Goal: Obtain resource: Obtain resource

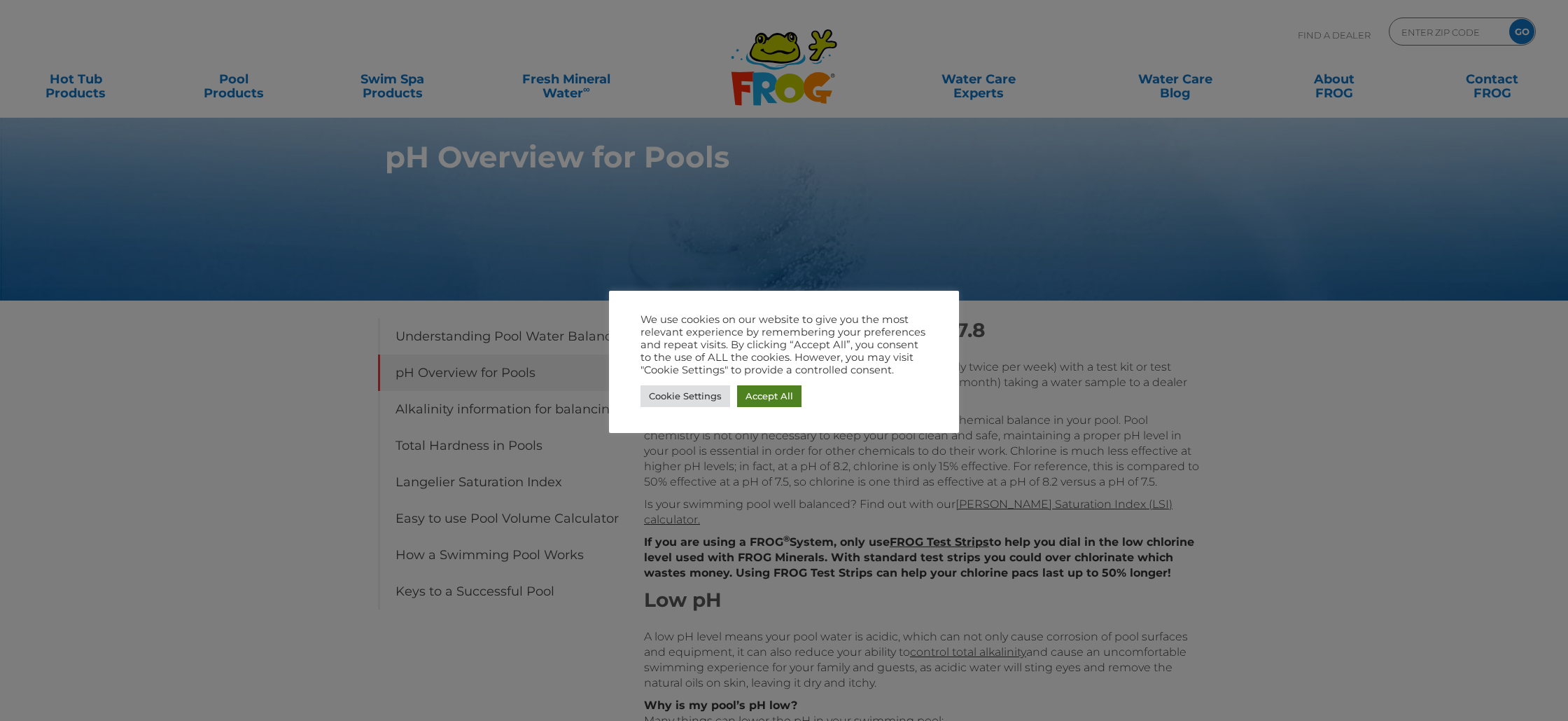
click at [752, 393] on link "Accept All" at bounding box center [769, 396] width 64 height 21
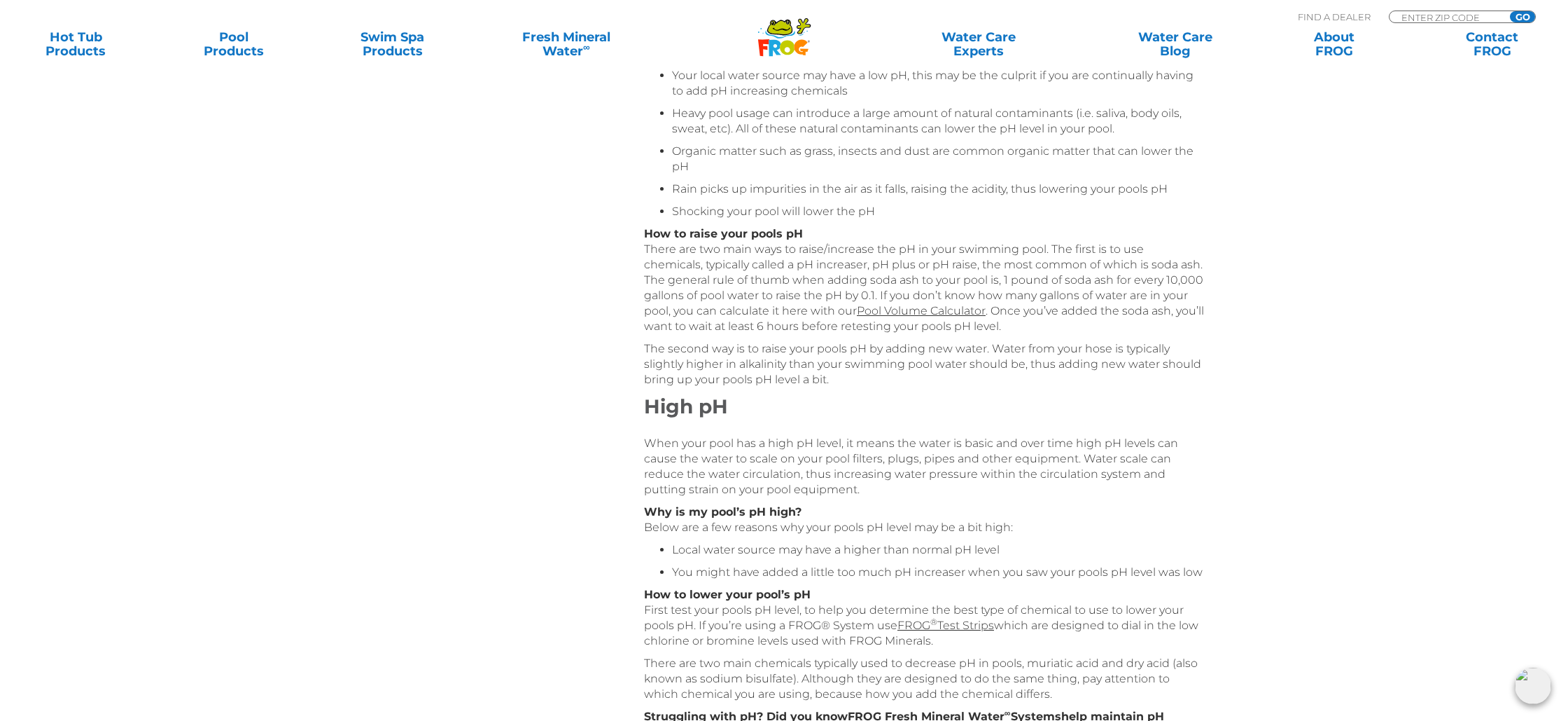
scroll to position [703, 0]
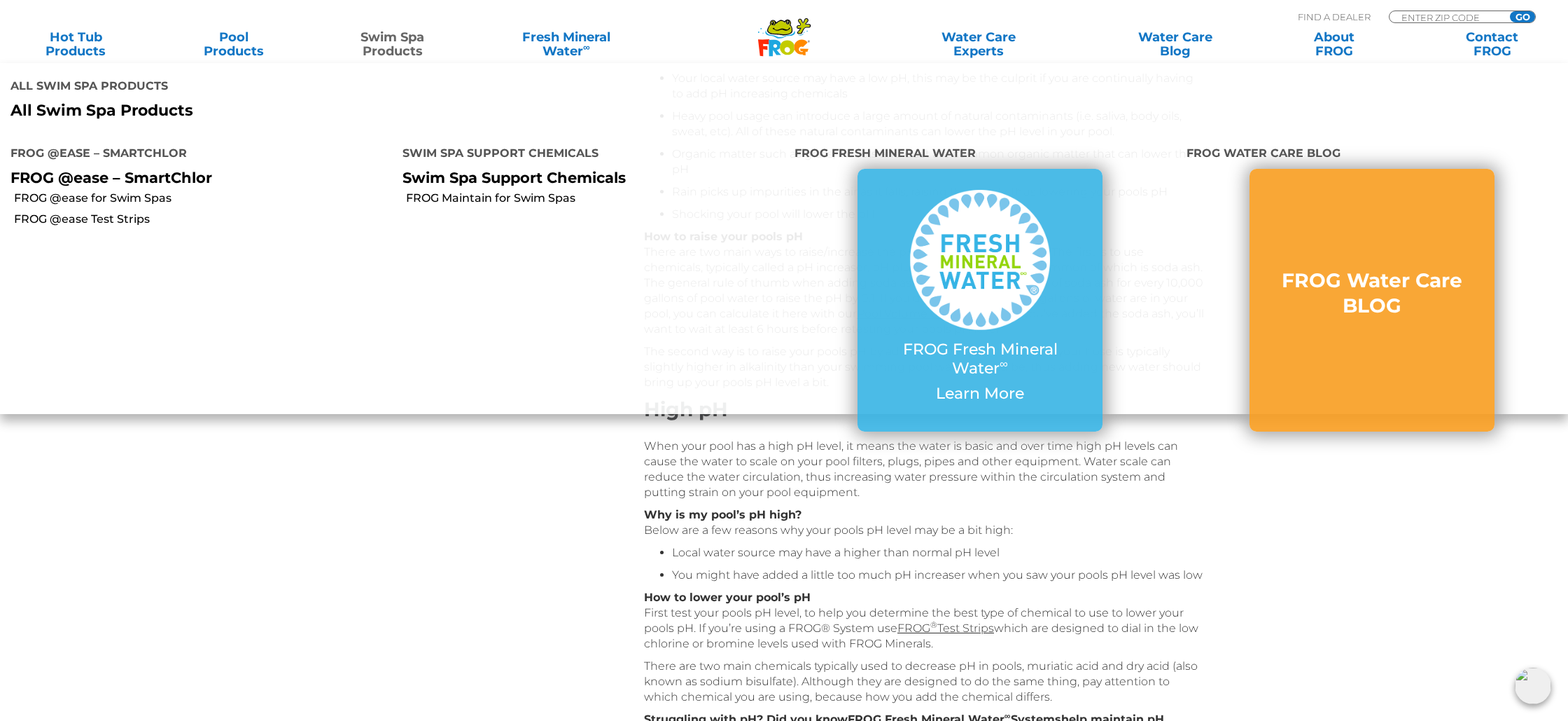
click at [381, 45] on link "Swim Spa Products" at bounding box center [392, 44] width 123 height 28
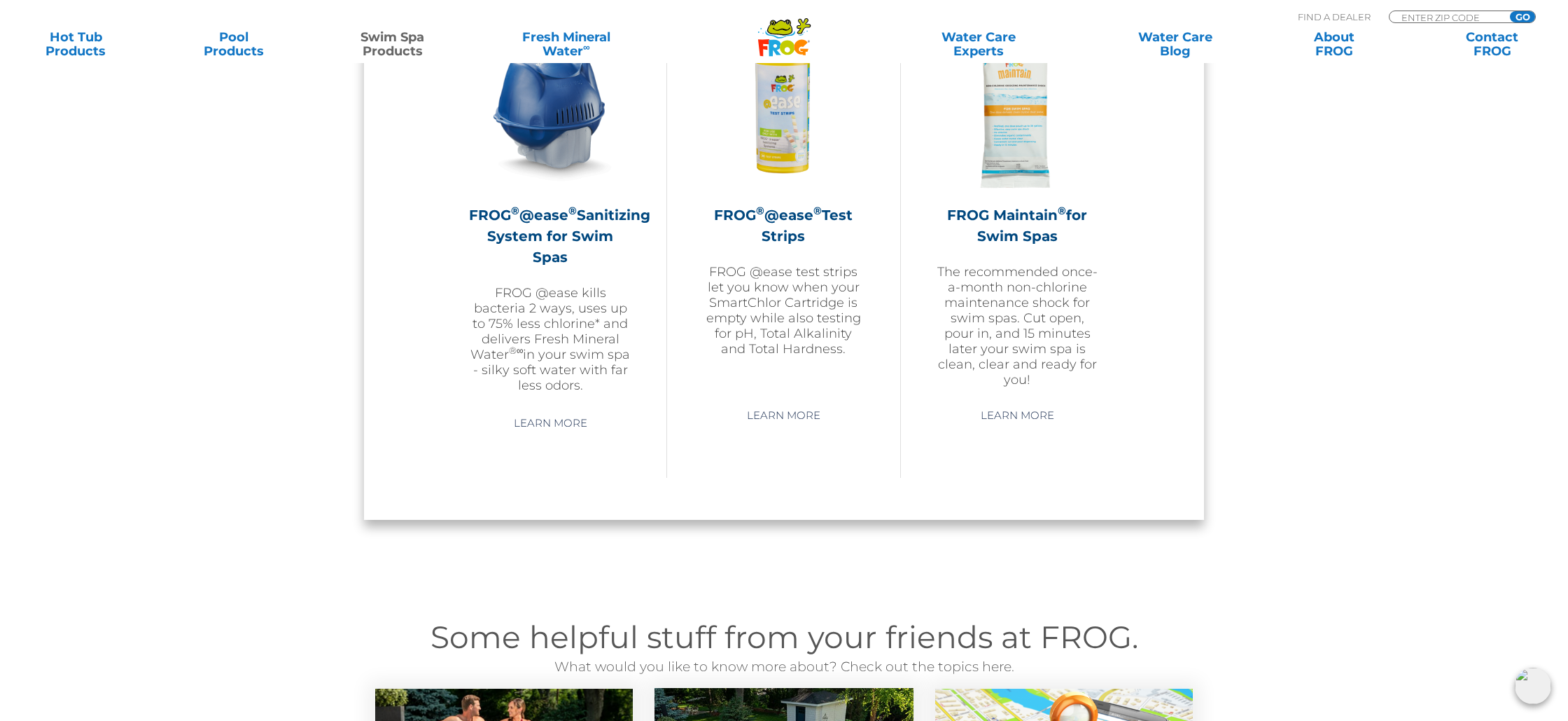
scroll to position [1344, 0]
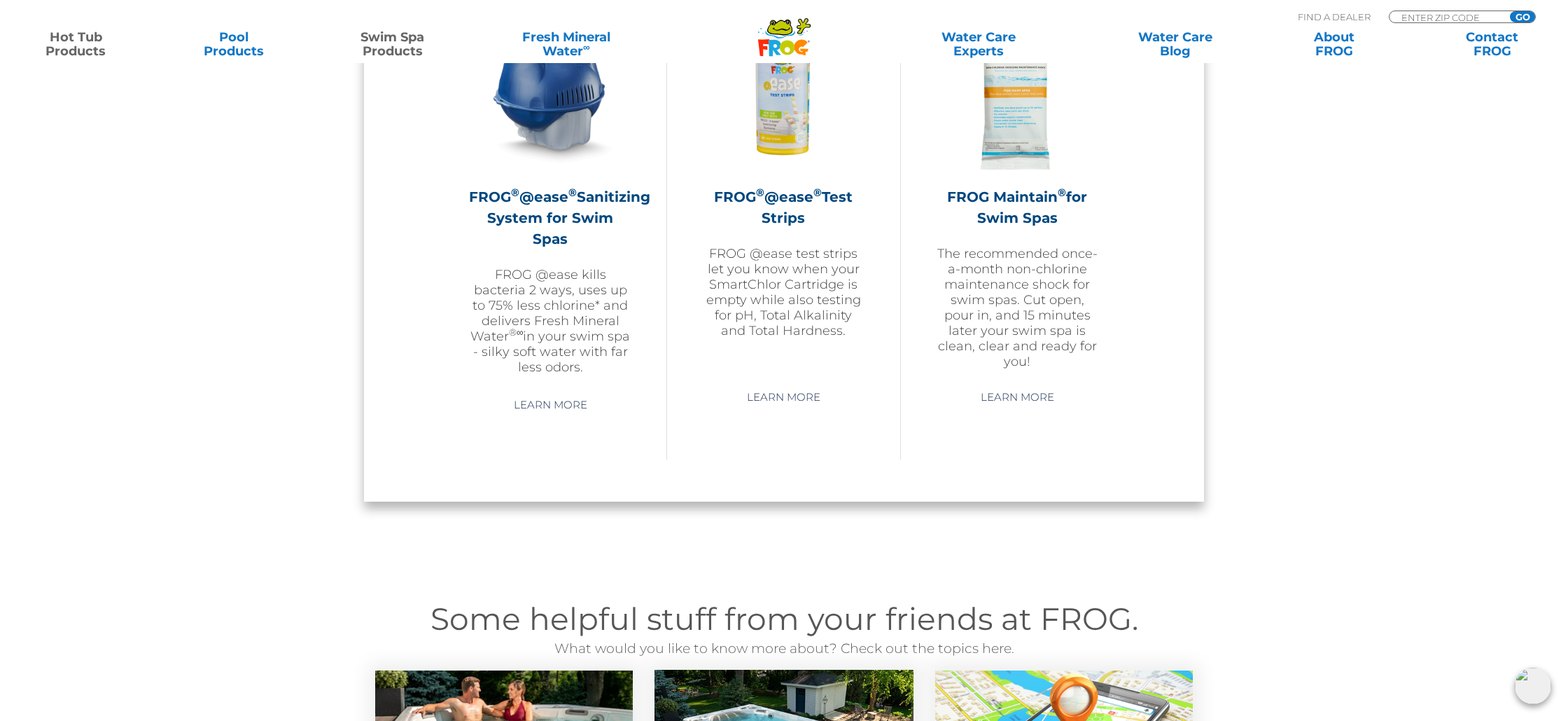
click at [63, 42] on link "Hot Tub Products" at bounding box center [75, 44] width 123 height 28
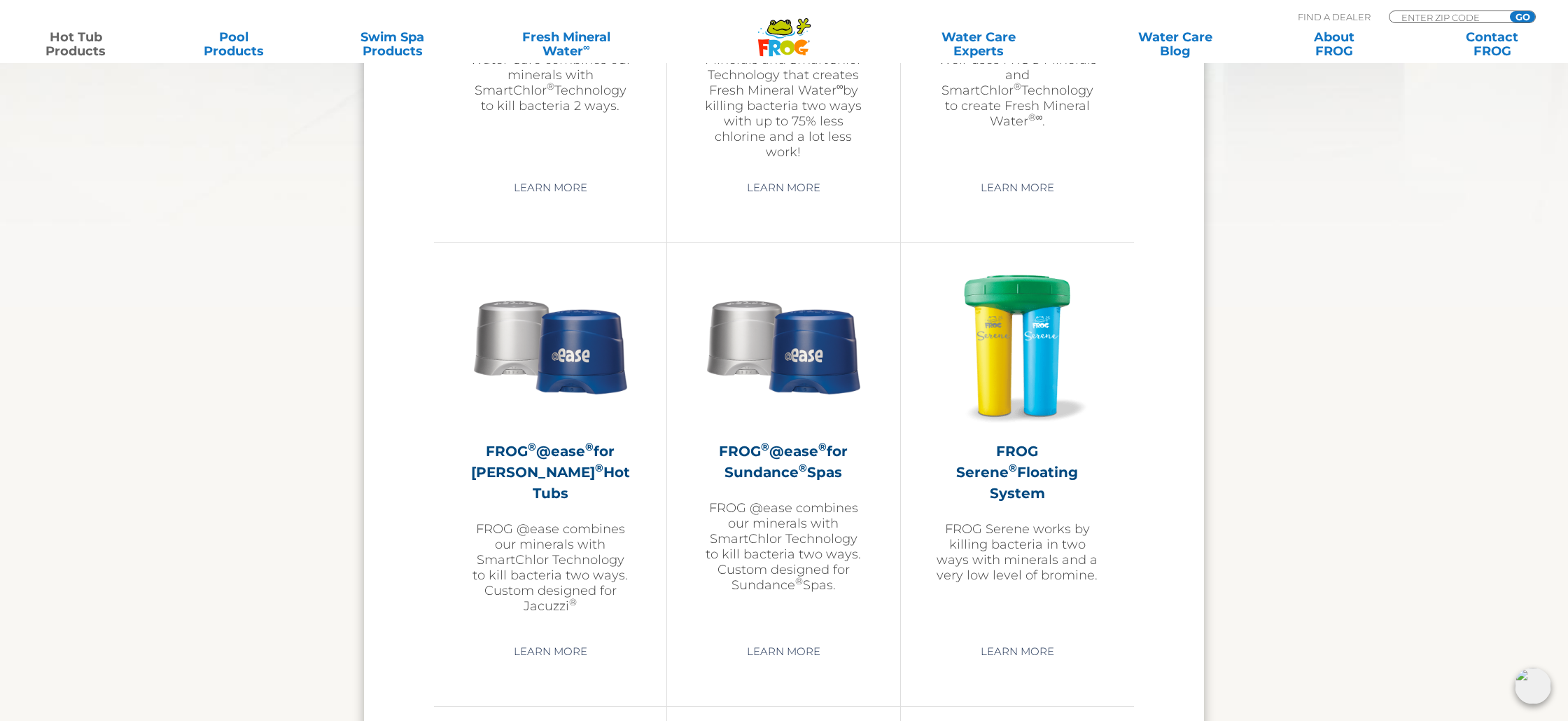
scroll to position [2330, 0]
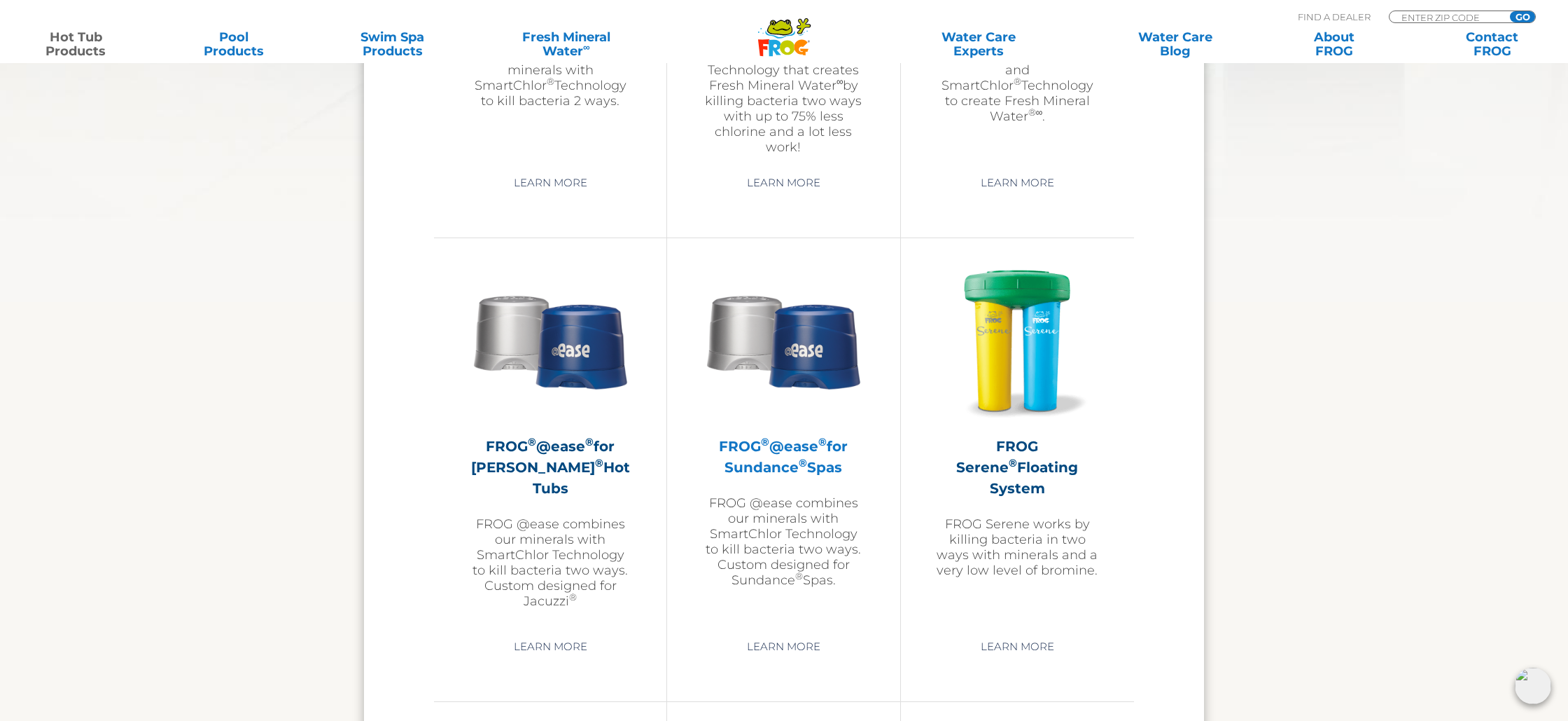
click at [789, 344] on img at bounding box center [783, 340] width 163 height 163
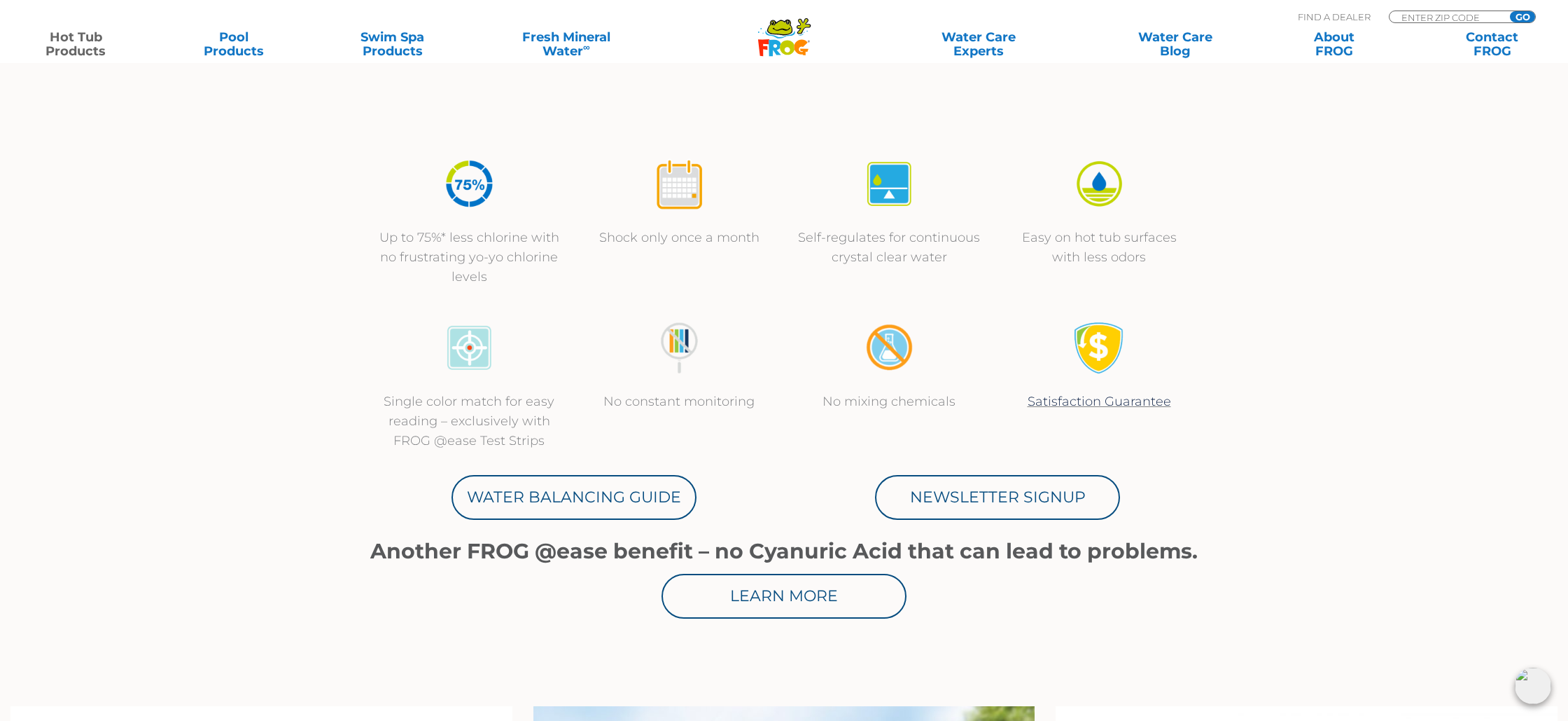
scroll to position [489, 0]
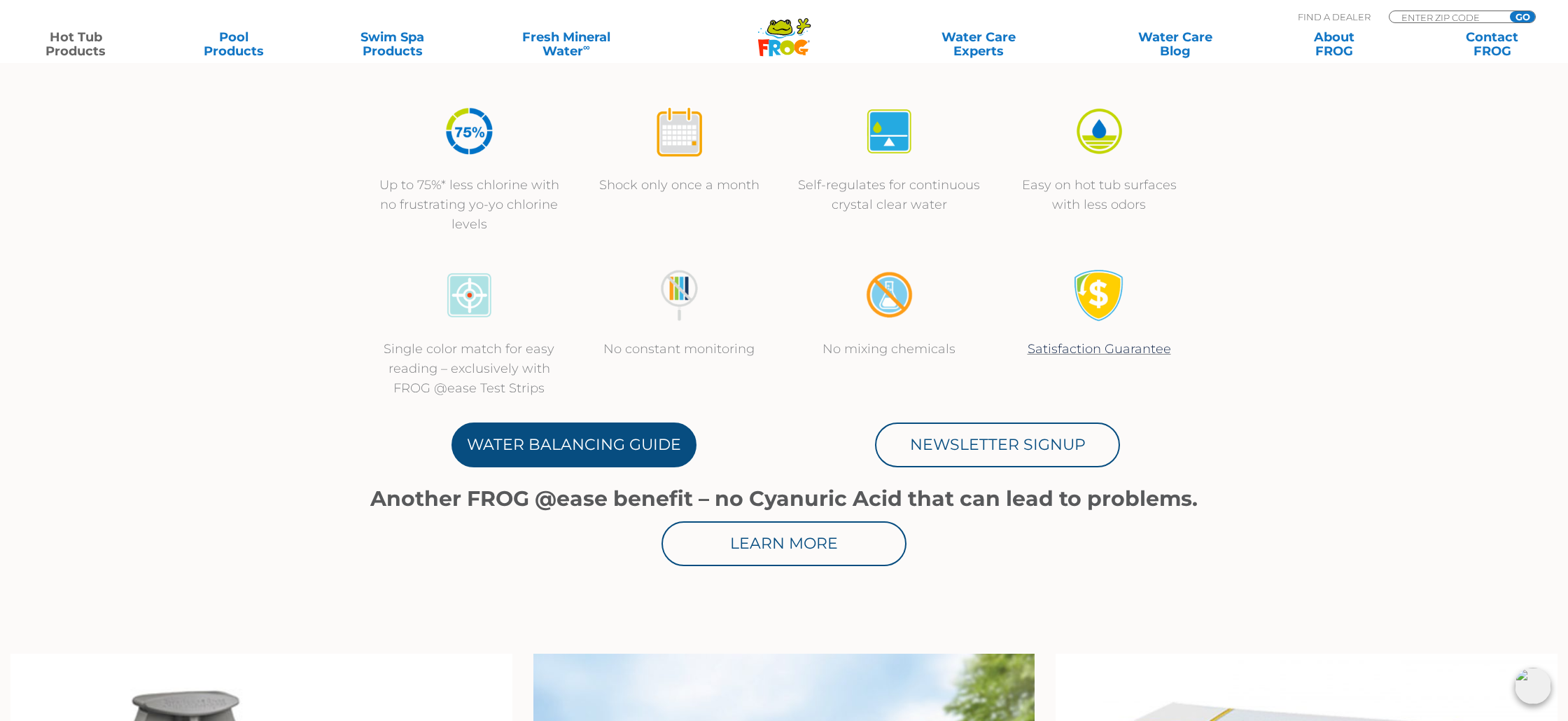
click at [636, 446] on link "Water Balancing Guide" at bounding box center [574, 444] width 245 height 45
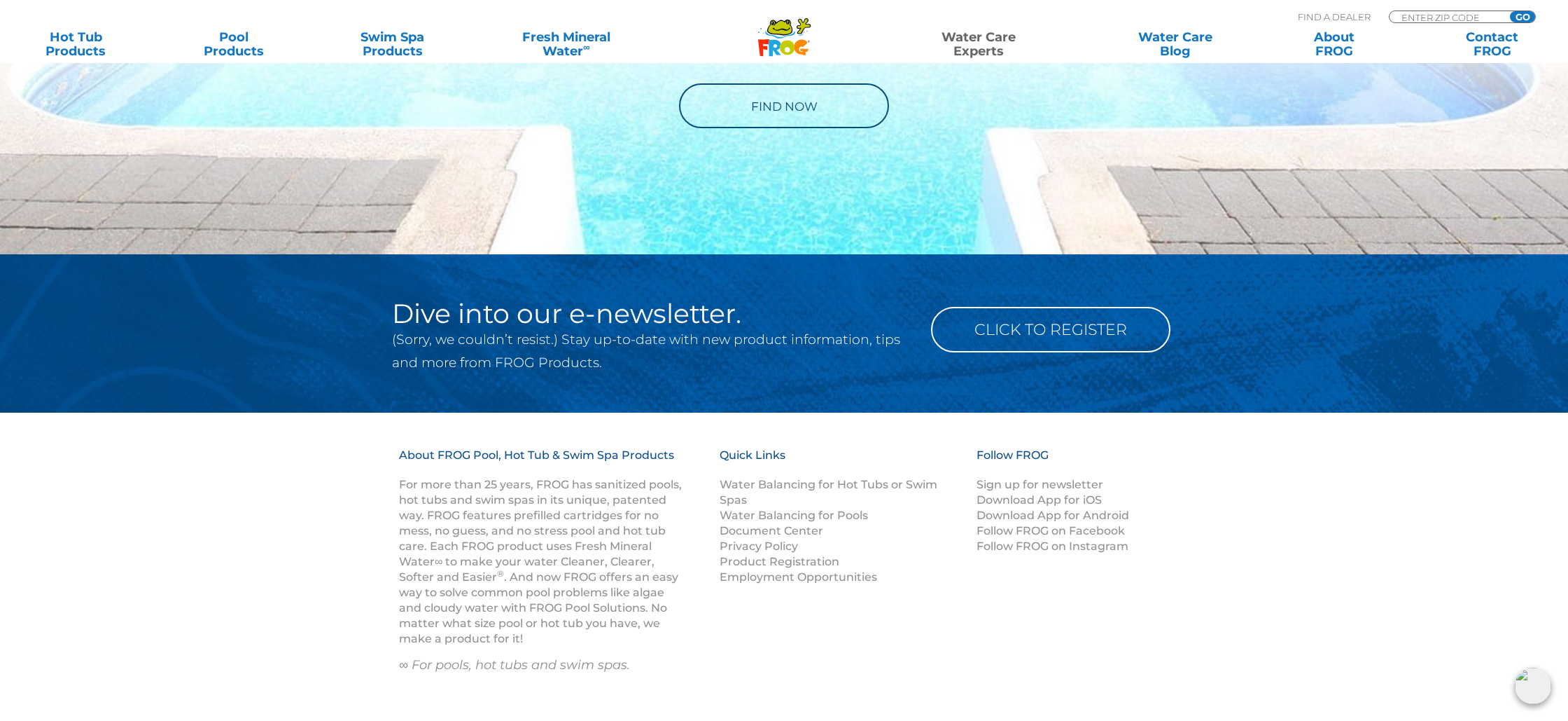
scroll to position [1753, 0]
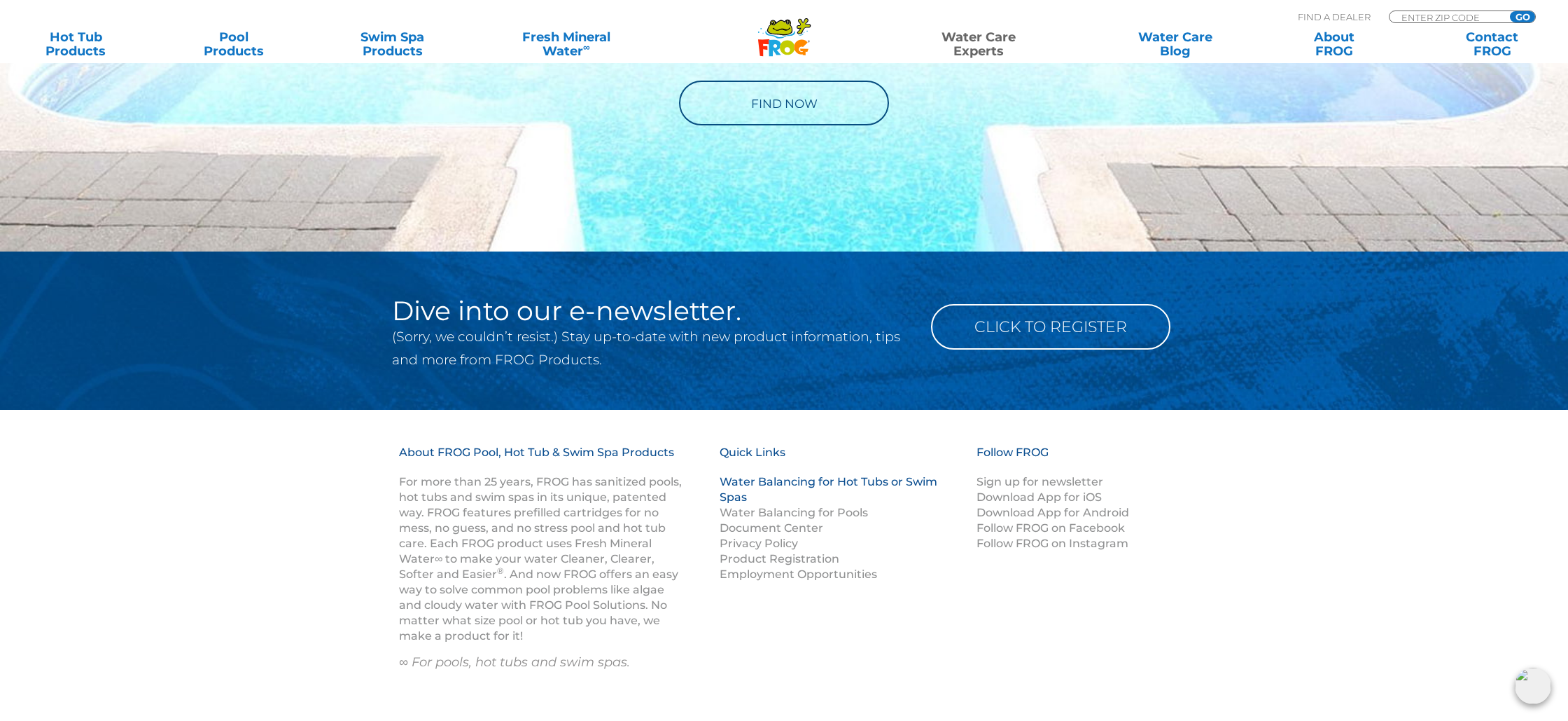
click at [792, 482] on link "Water Balancing for Hot Tubs or Swim Spas" at bounding box center [828, 489] width 218 height 29
